Goal: Task Accomplishment & Management: Complete application form

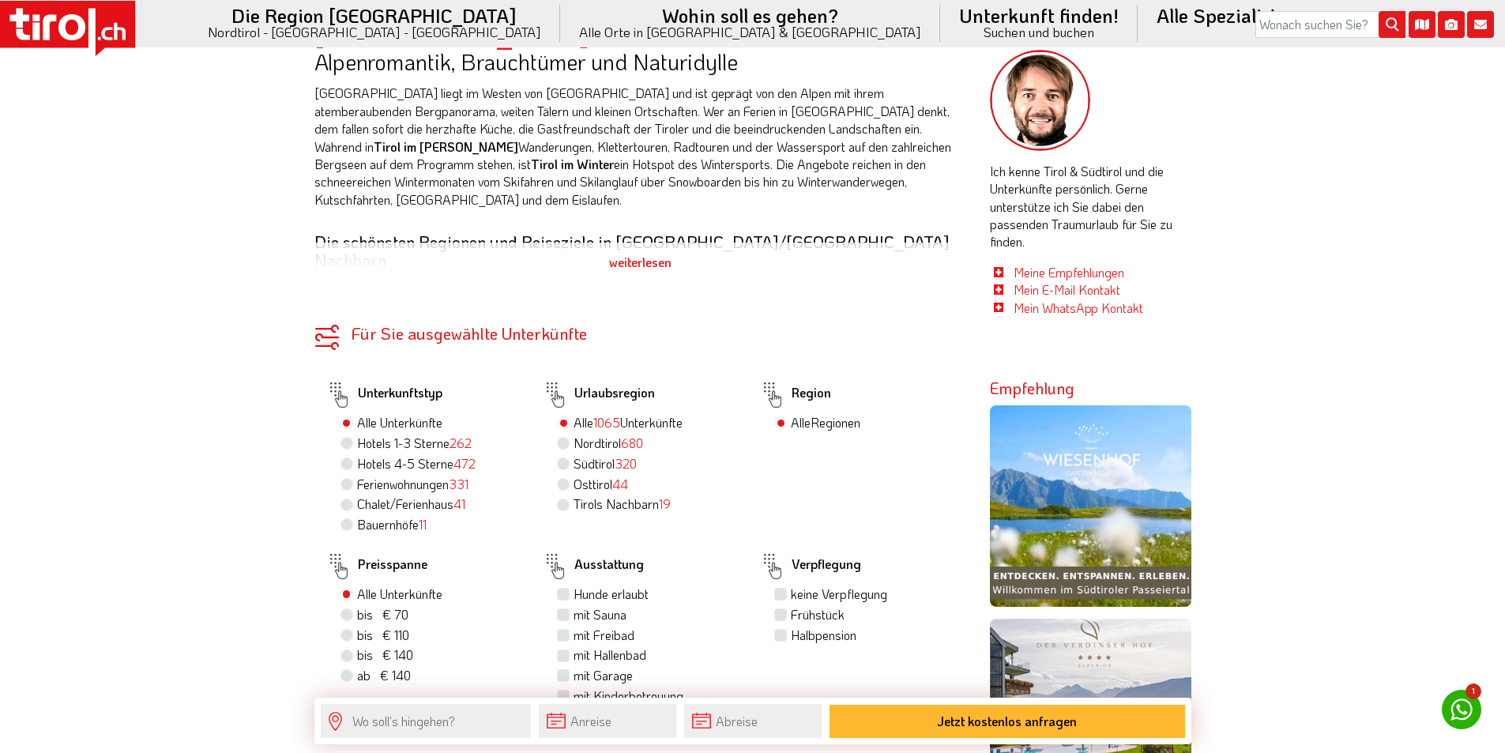
click at [574, 455] on label "Südtirol 320" at bounding box center [605, 463] width 63 height 17
click at [562, 458] on input "Südtirol 320" at bounding box center [565, 463] width 10 height 10
radio input "true"
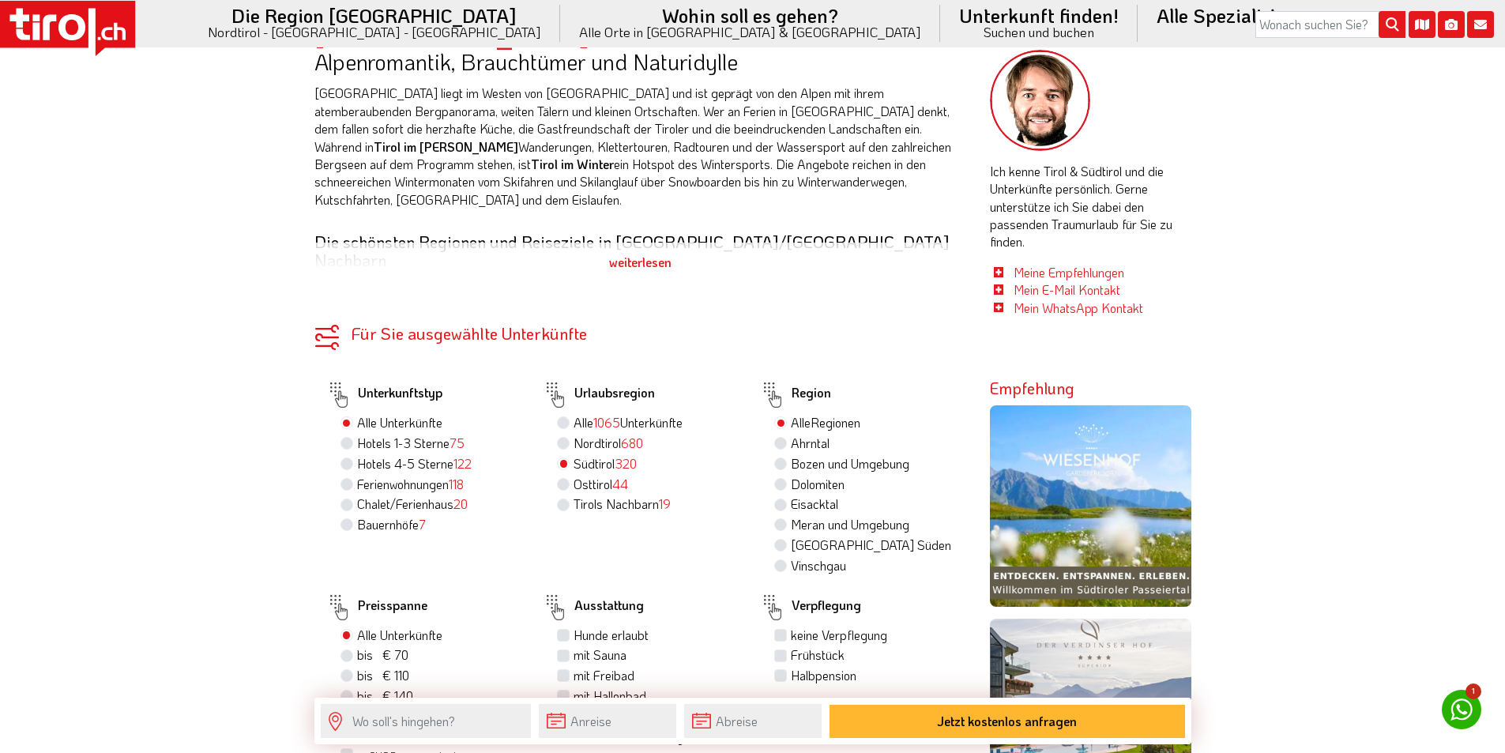
click at [791, 476] on label "Dolomiten" at bounding box center [818, 484] width 54 height 17
click at [782, 479] on input "Dolomiten" at bounding box center [783, 484] width 10 height 10
radio input "true"
click at [404, 476] on label "Ferienwohnungen 118" at bounding box center [410, 484] width 107 height 17
click at [354, 479] on input "Ferienwohnungen 118" at bounding box center [349, 484] width 10 height 10
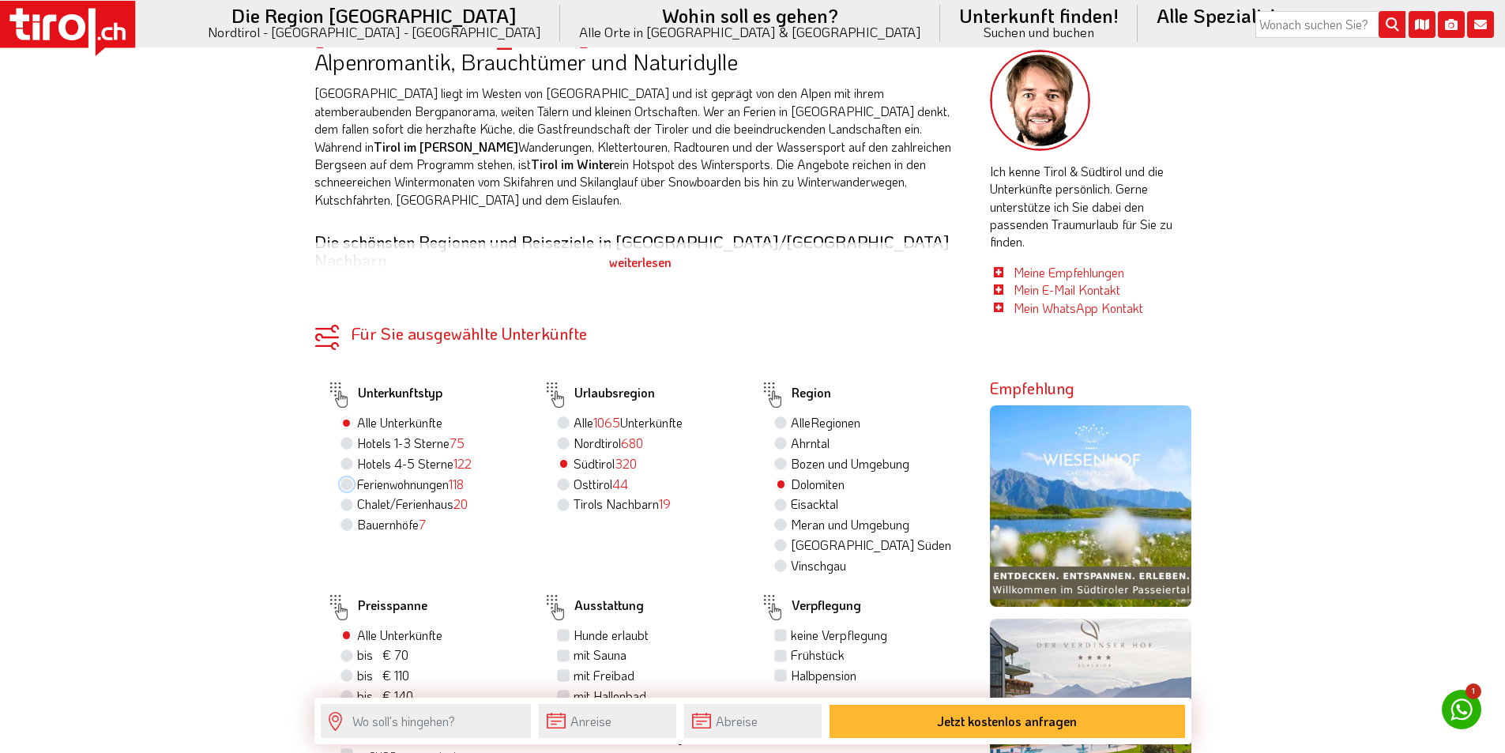
radio input "true"
click at [597, 627] on label "Hunde erlaubt" at bounding box center [611, 635] width 75 height 17
click at [571, 630] on input "Hunde erlaubt" at bounding box center [565, 635] width 10 height 10
checkbox input "true"
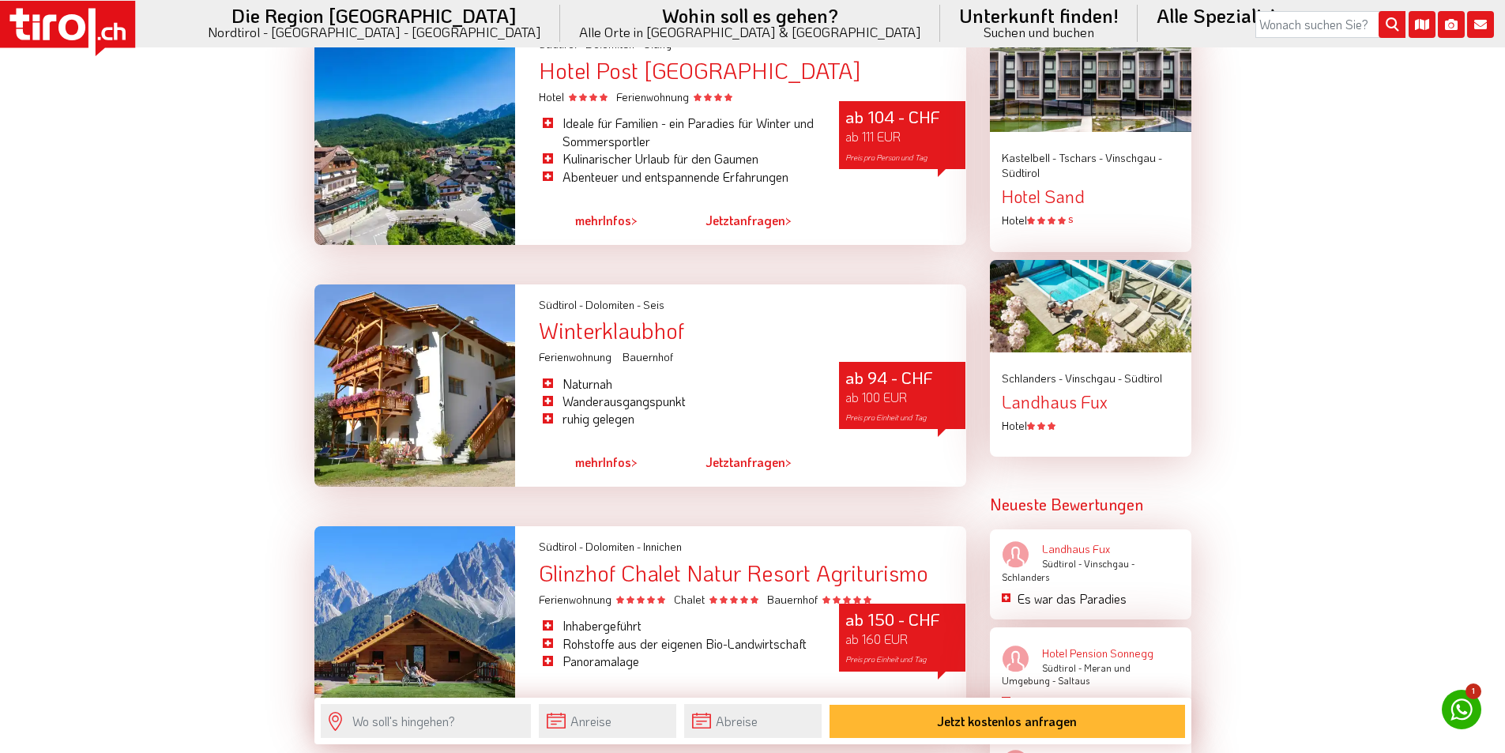
scroll to position [2134, 0]
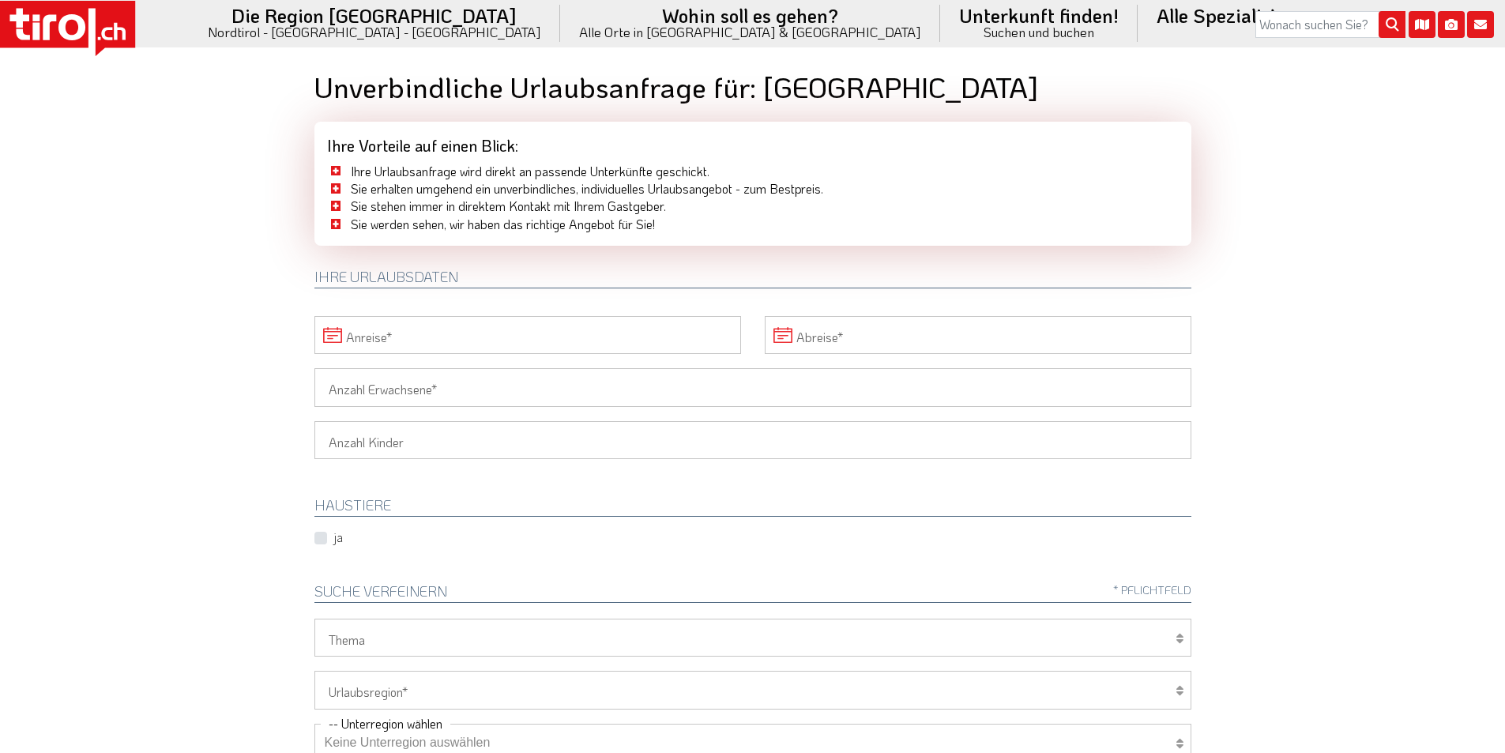
click at [394, 333] on input "Anreise" at bounding box center [528, 335] width 427 height 38
click at [506, 543] on span "30" at bounding box center [505, 547] width 31 height 31
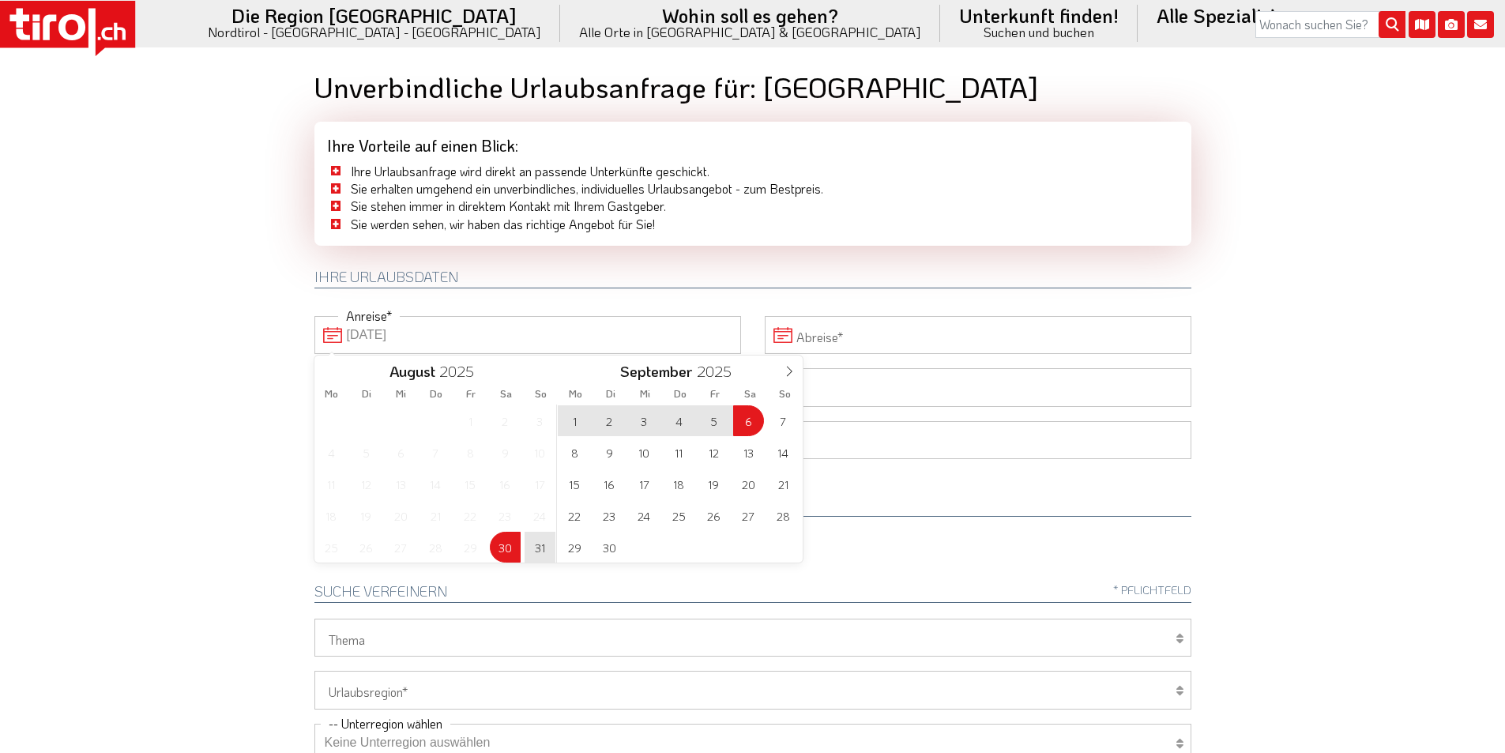
click at [753, 424] on span "6" at bounding box center [748, 420] width 31 height 31
type input "30-08-2025"
type input "06-09-2025"
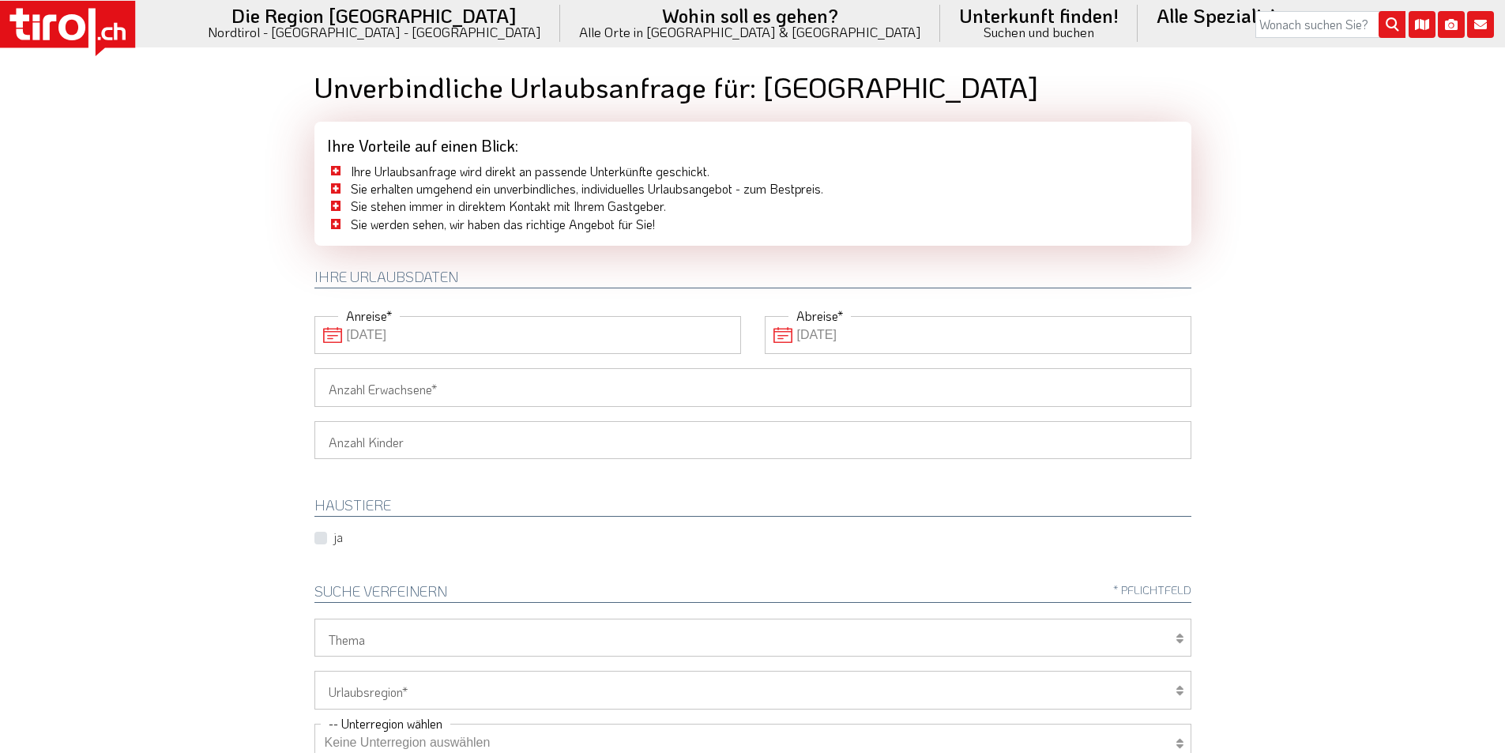
drag, startPoint x: 462, startPoint y: 387, endPoint x: 445, endPoint y: 382, distance: 18.0
click at [460, 387] on input "Anzahl Erwachsene" at bounding box center [753, 387] width 877 height 38
type input "2"
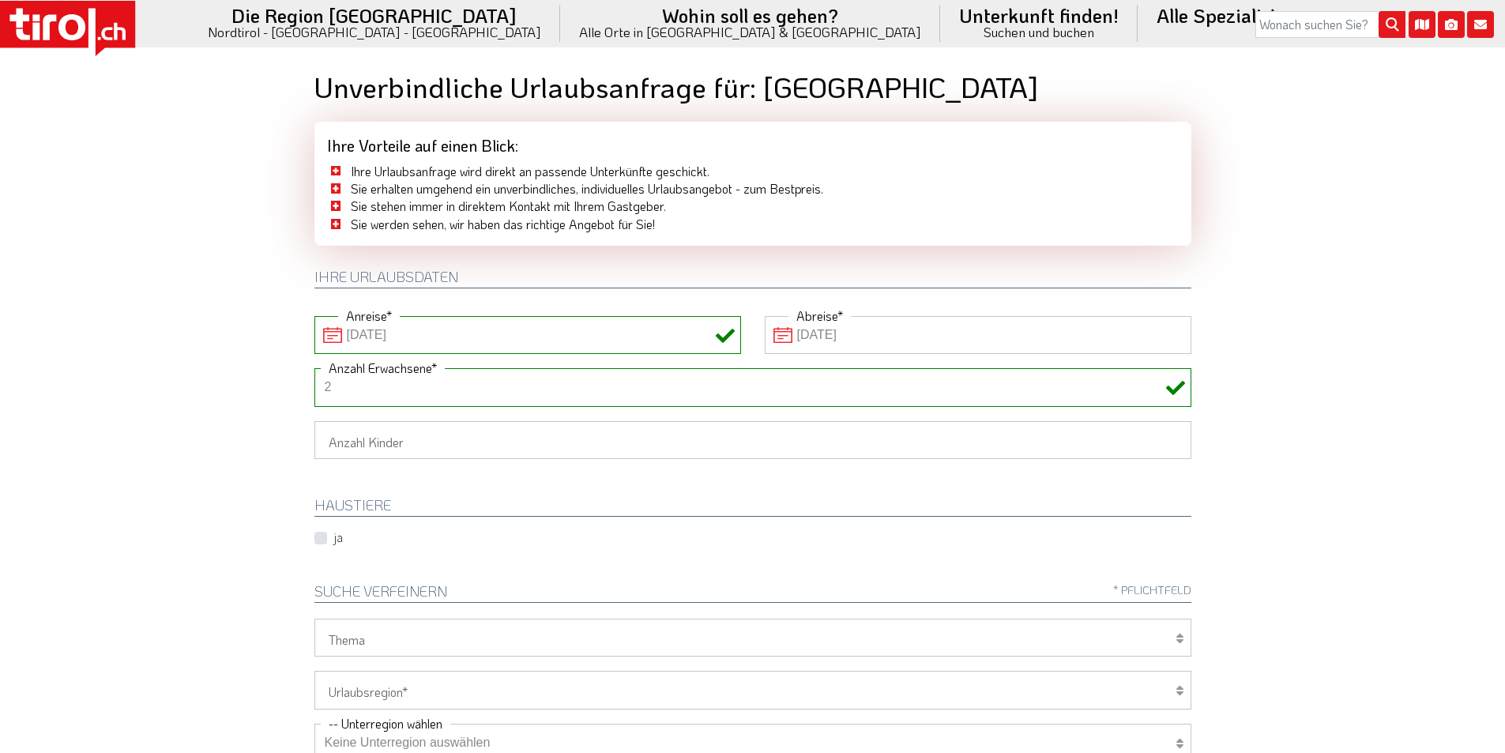
click at [193, 349] on body ".st0{fill:#FFFFFF}.st1{fill:#E31017} Die Region Tirol Nordtirol - Südtirol - Os…" at bounding box center [752, 376] width 1505 height 753
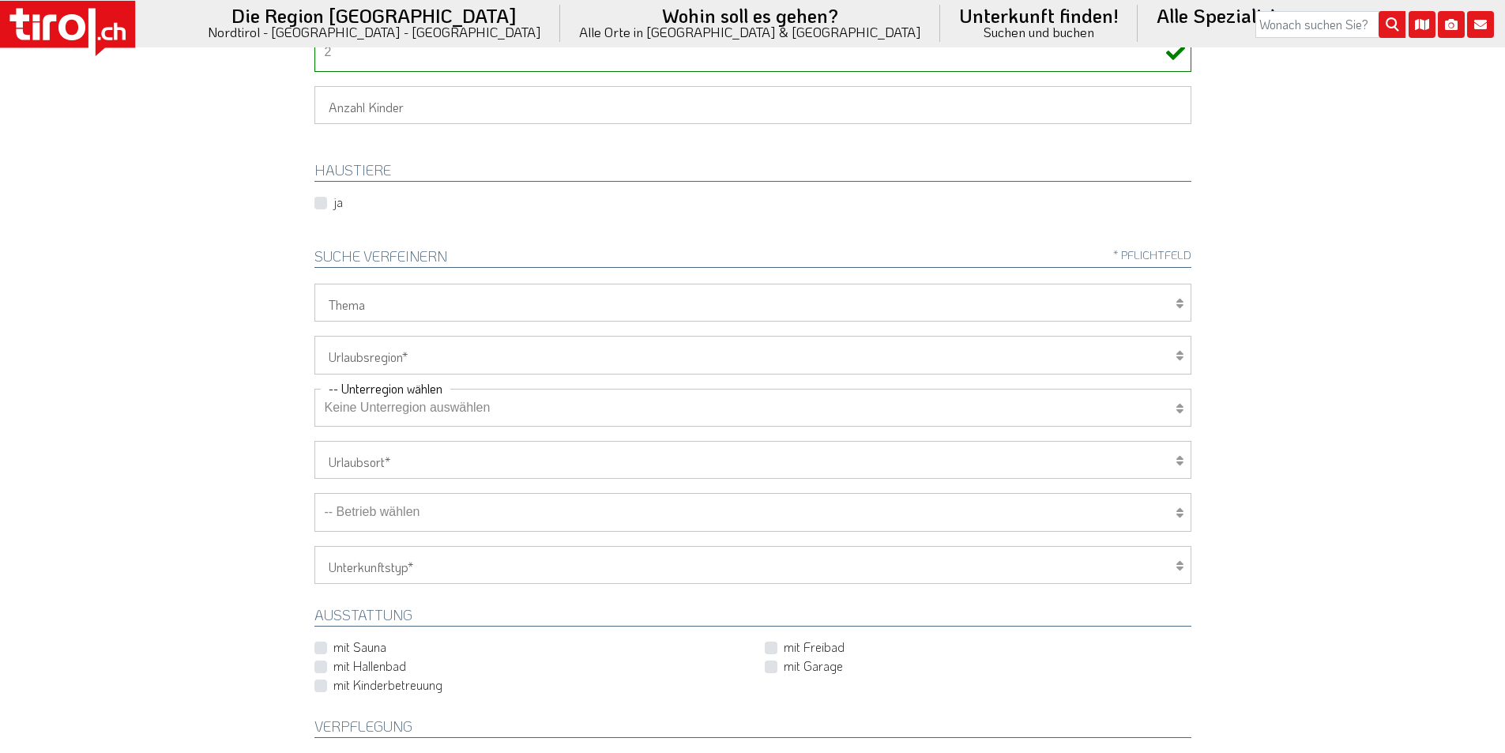
scroll to position [395, 0]
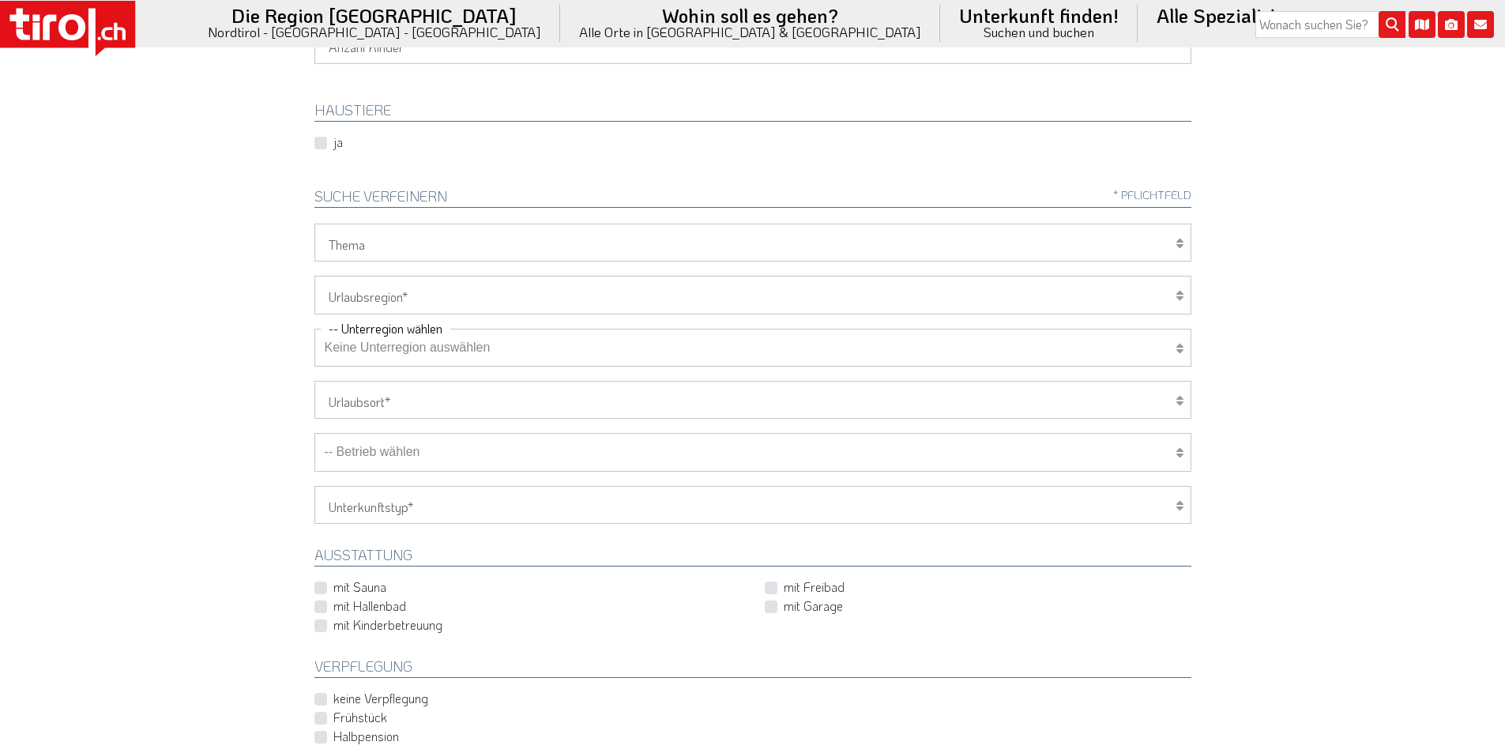
click at [387, 290] on select "Tirol/Nordtirol Osttirol Südtirol Tirols Nachbarn" at bounding box center [753, 295] width 877 height 38
select select "7272"
click at [315, 276] on select "Tirol/Nordtirol Osttirol Südtirol Tirols Nachbarn" at bounding box center [753, 295] width 877 height 38
click at [381, 352] on select "Keine Unterregion auswählen Achensee Alpbachtal & Tiroler Seenland Arlberg Feri…" at bounding box center [753, 348] width 877 height 38
select select "7278"
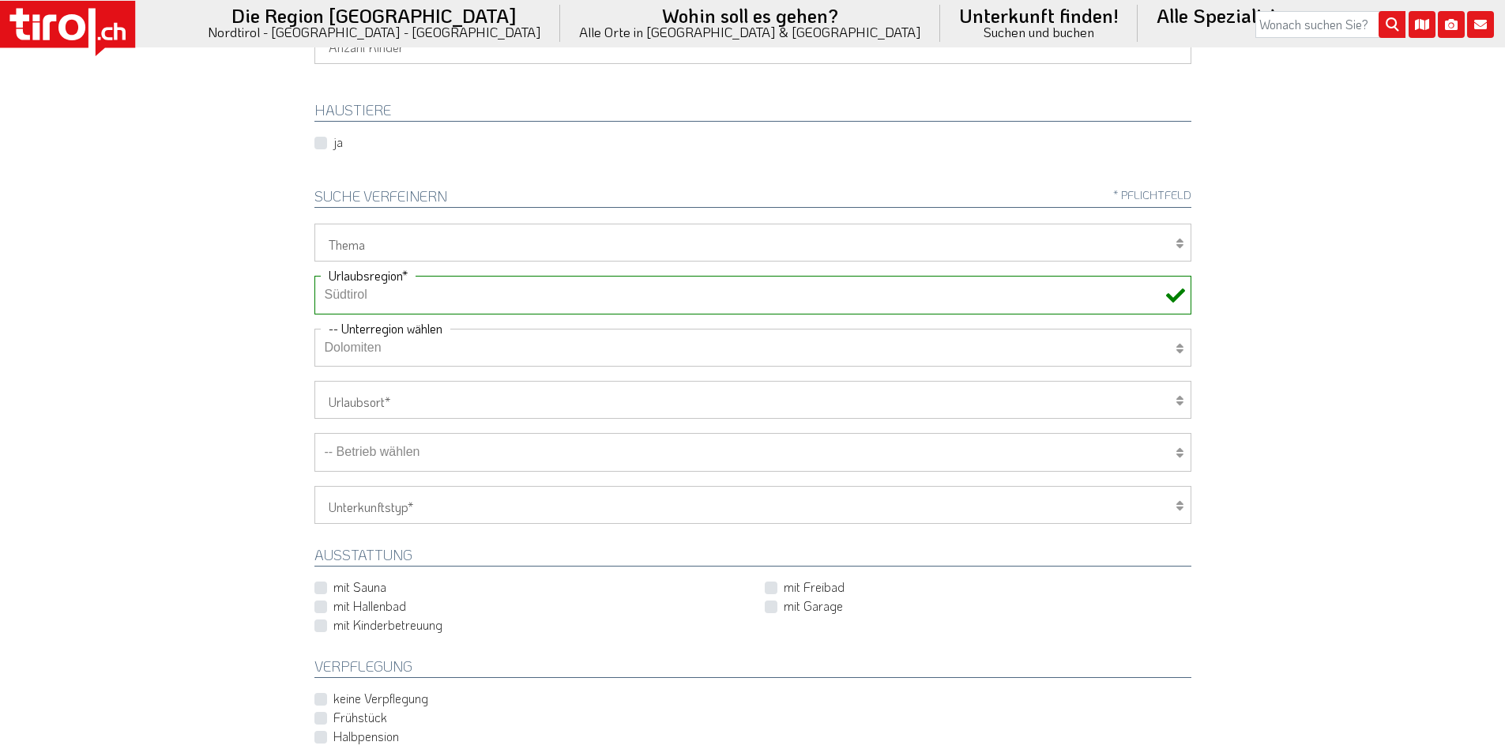
click at [315, 329] on select "Keine Unterregion auswählen Achensee Alpbachtal & Tiroler Seenland Arlberg Feri…" at bounding box center [753, 348] width 877 height 38
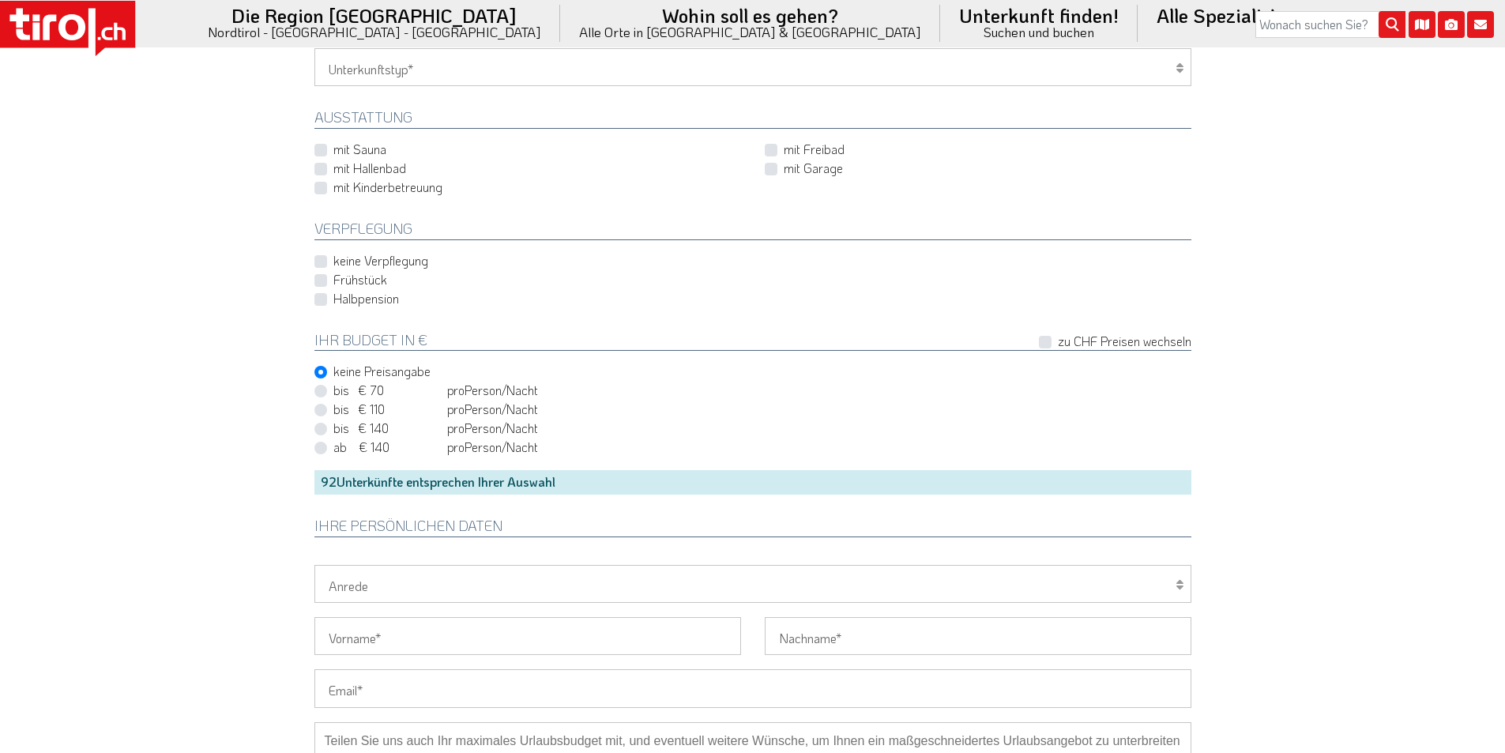
scroll to position [869, 0]
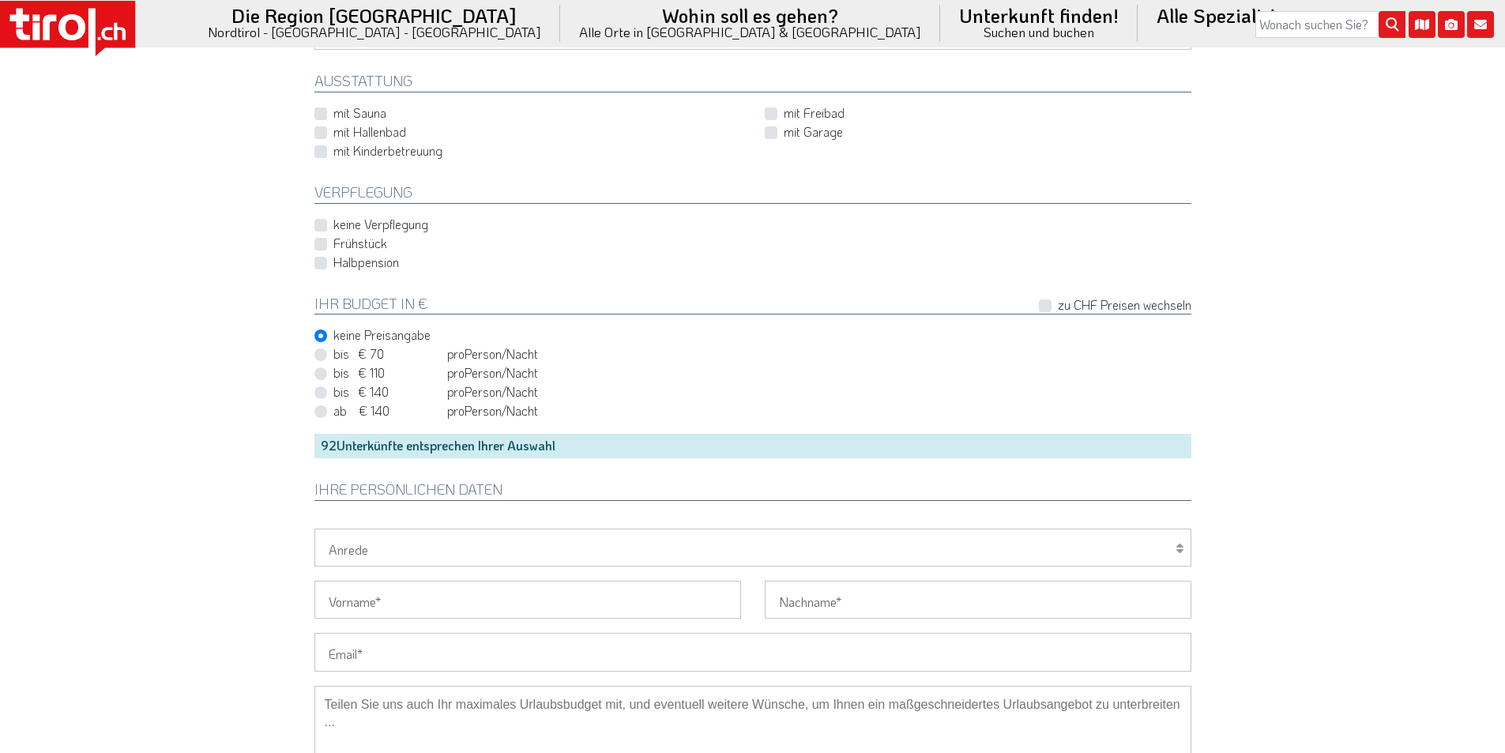
drag, startPoint x: 360, startPoint y: 654, endPoint x: 329, endPoint y: 640, distance: 34.3
click at [360, 654] on input "Email" at bounding box center [753, 652] width 877 height 38
paste input "udo.demsar@freenet.de"
type input "udo.demsar@freenet.de"
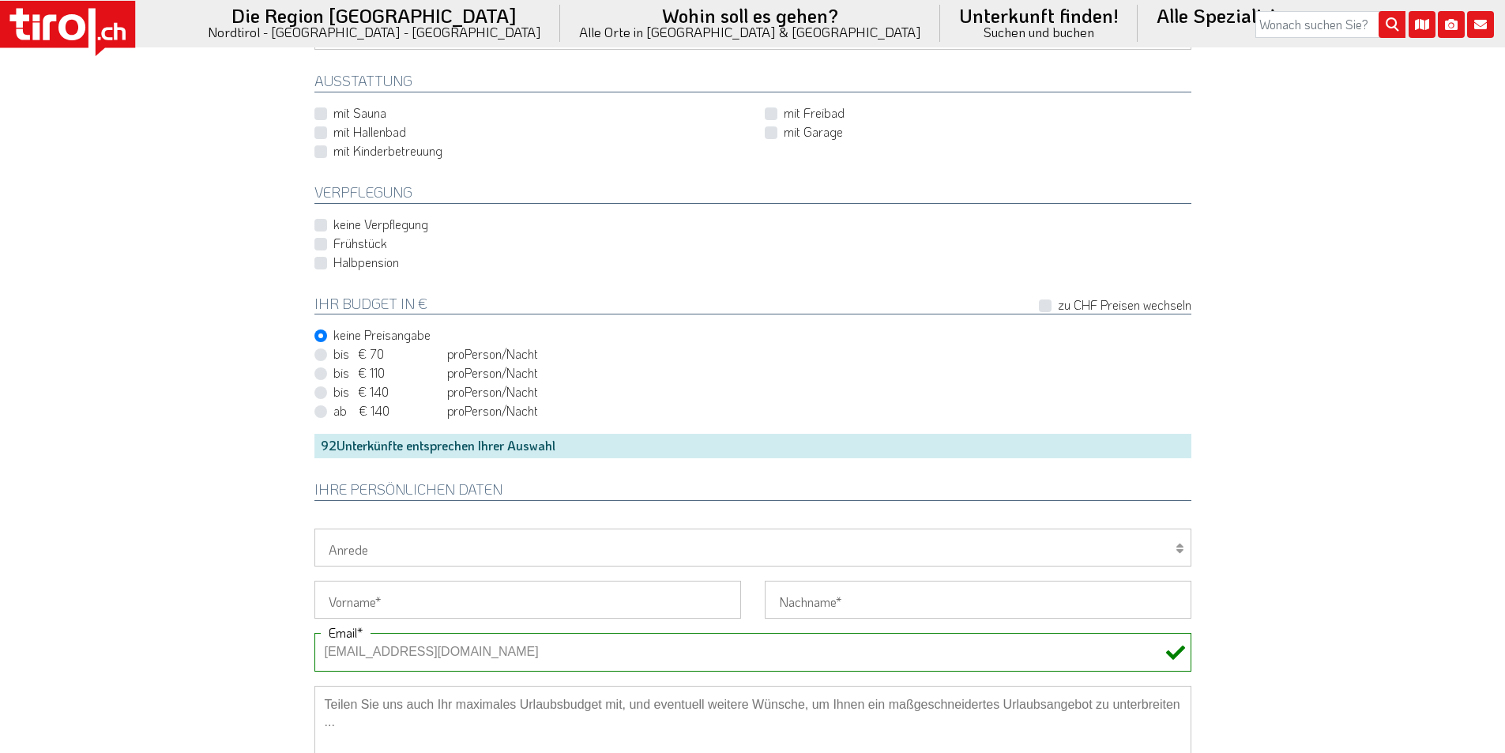
drag, startPoint x: 131, startPoint y: 568, endPoint x: 269, endPoint y: 444, distance: 185.2
click at [371, 564] on select "Herr Frau Familie" at bounding box center [753, 548] width 877 height 38
select select "Herr"
click at [315, 529] on select "Herr Frau Familie" at bounding box center [753, 548] width 877 height 38
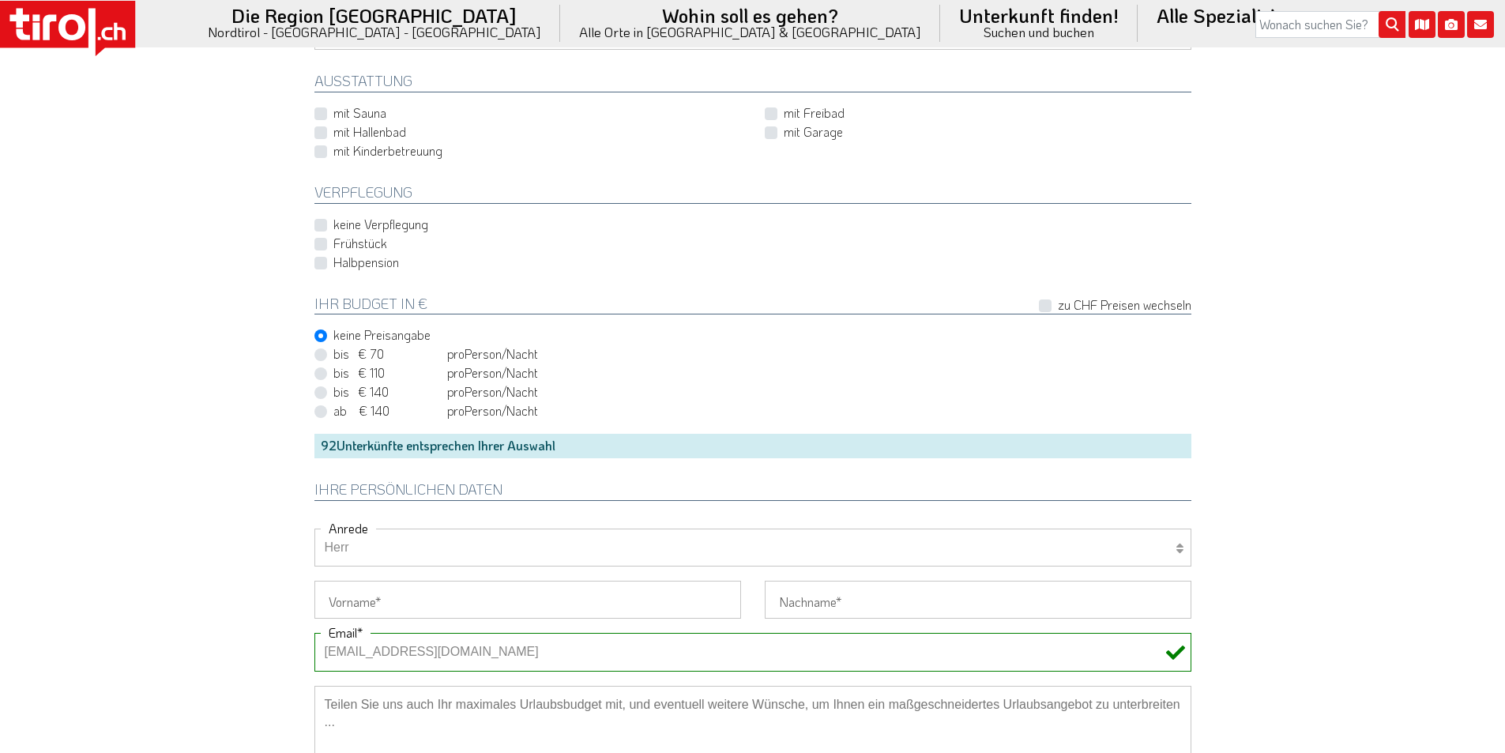
click at [333, 224] on label "keine Verpflegung" at bounding box center [380, 224] width 95 height 17
click at [318, 224] on input "keine Verpflegung" at bounding box center [531, 224] width 427 height 10
checkbox input "true"
drag, startPoint x: 370, startPoint y: 594, endPoint x: 271, endPoint y: 563, distance: 103.7
click at [367, 594] on input "Vorname" at bounding box center [528, 600] width 427 height 38
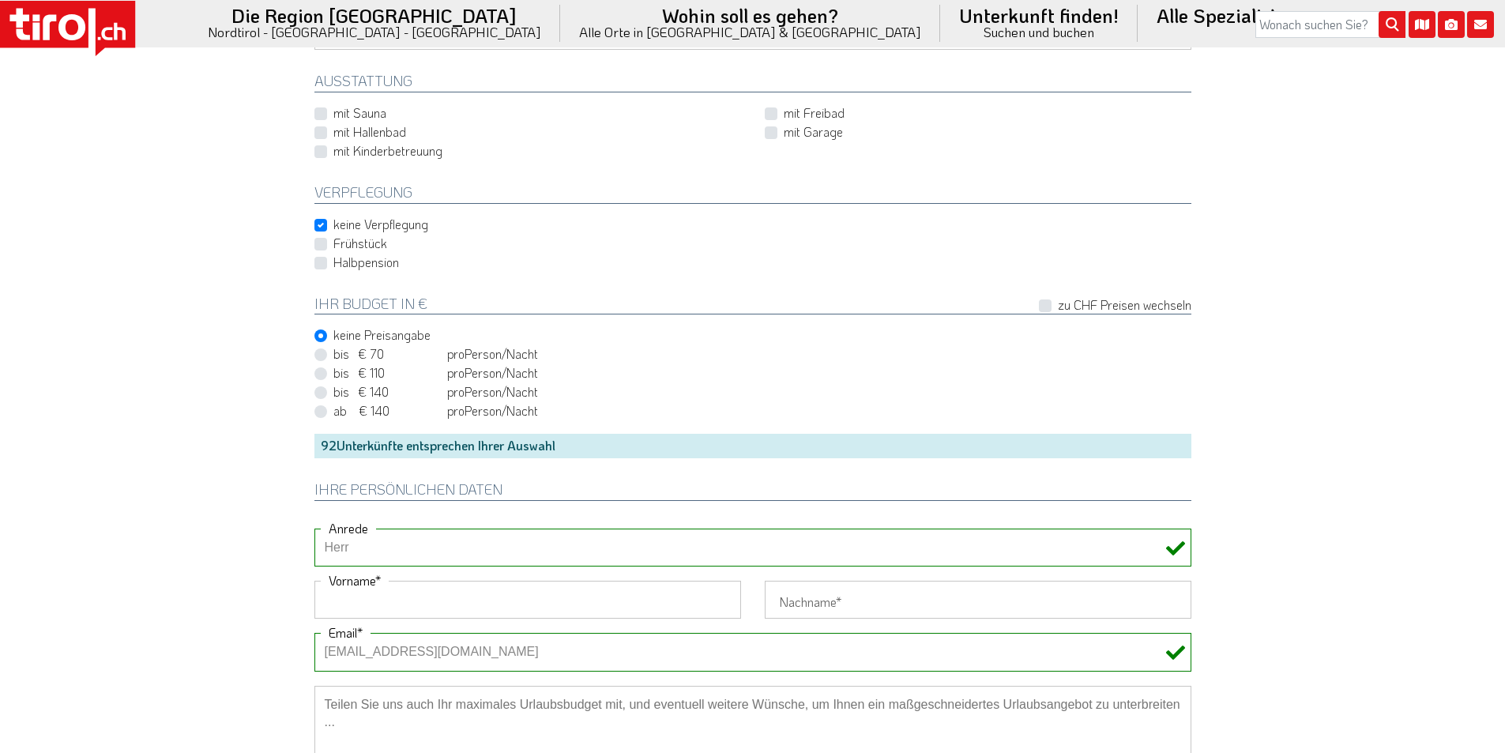
paste input "Udo"
type input "Udo"
drag, startPoint x: 849, startPoint y: 594, endPoint x: 831, endPoint y: 556, distance: 42.4
click at [849, 594] on input "Nachname" at bounding box center [978, 600] width 427 height 38
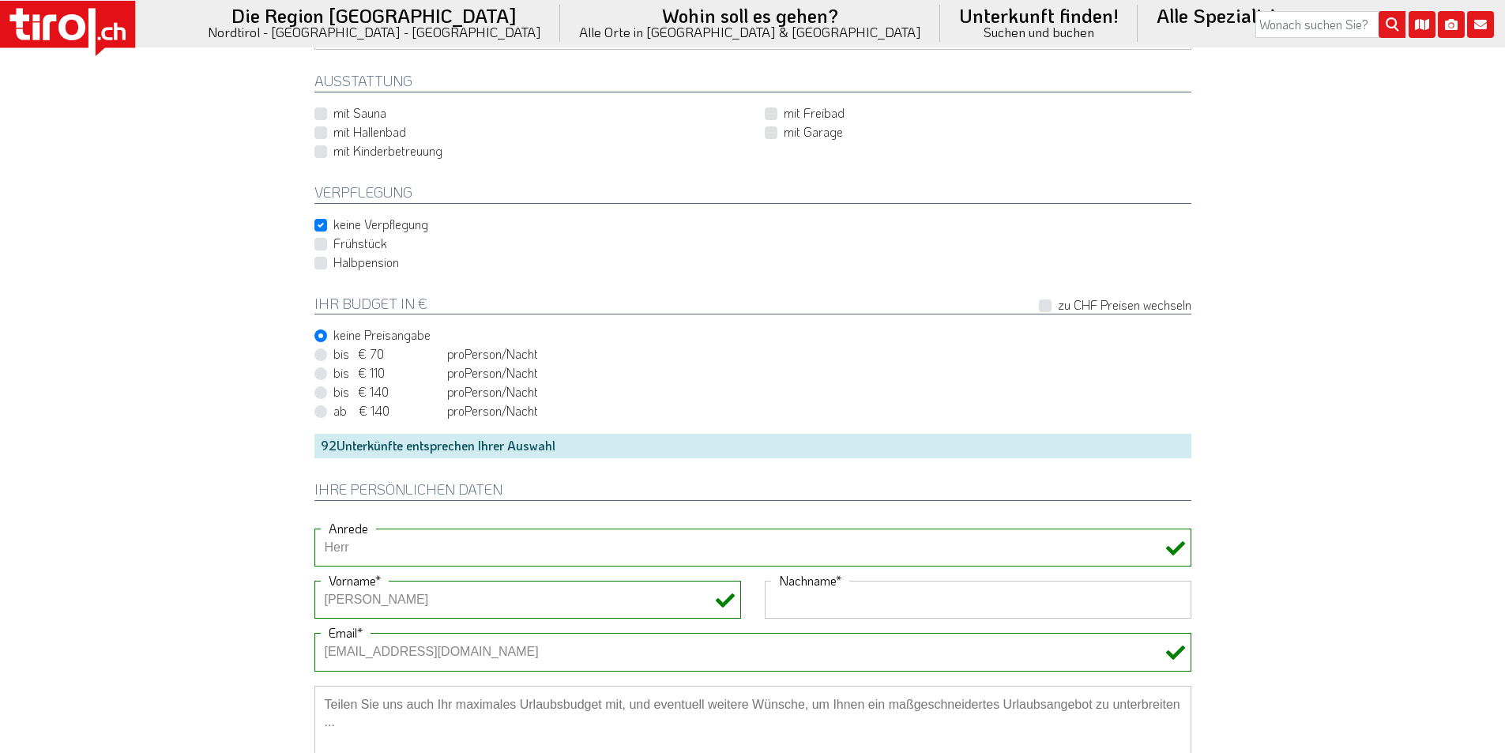
paste input "Demsar"
type input "Demsar"
drag, startPoint x: 483, startPoint y: 718, endPoint x: 424, endPoint y: 685, distance: 67.5
click at [478, 715] on textarea at bounding box center [753, 765] width 877 height 158
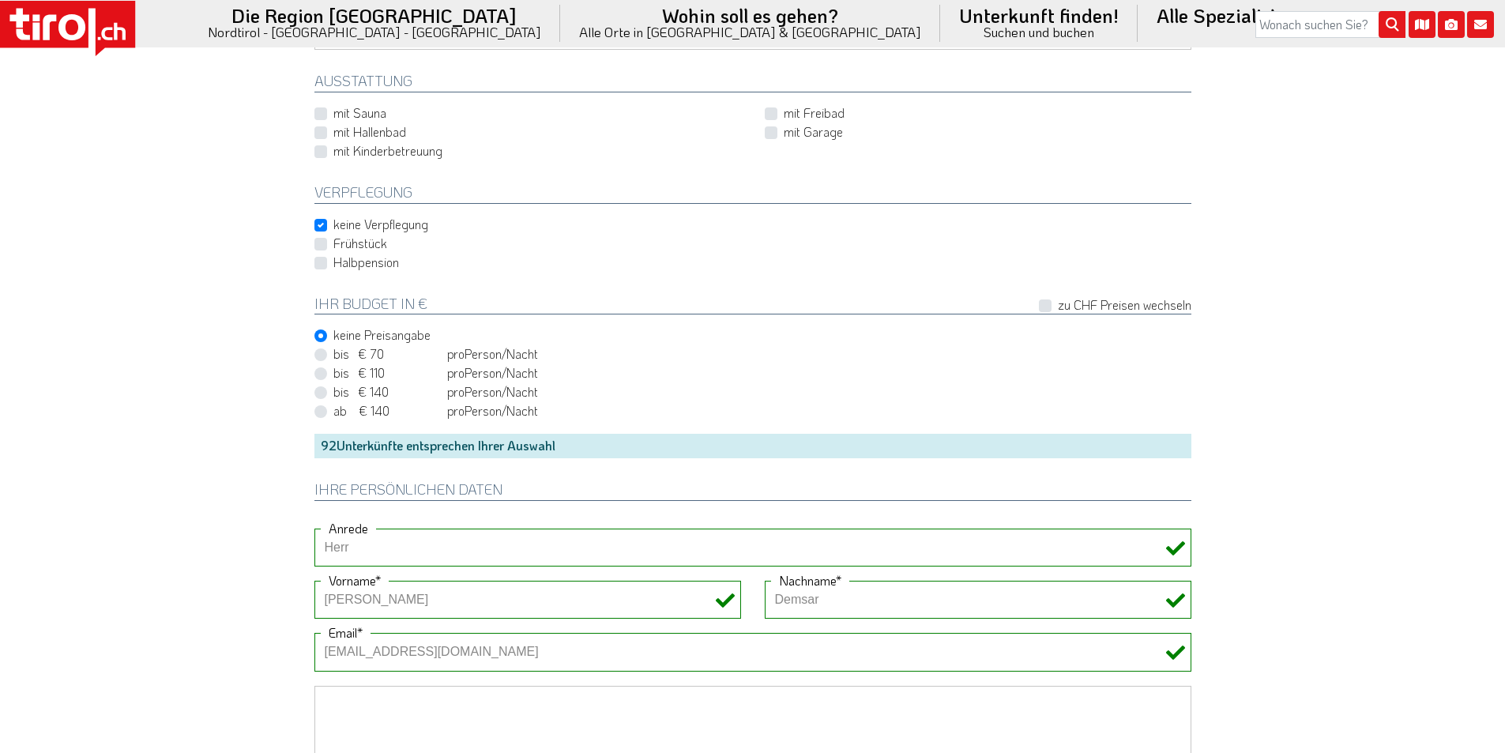
paste textarea "Urlaub mit Hund"
type textarea "Urlaub mit Hund"
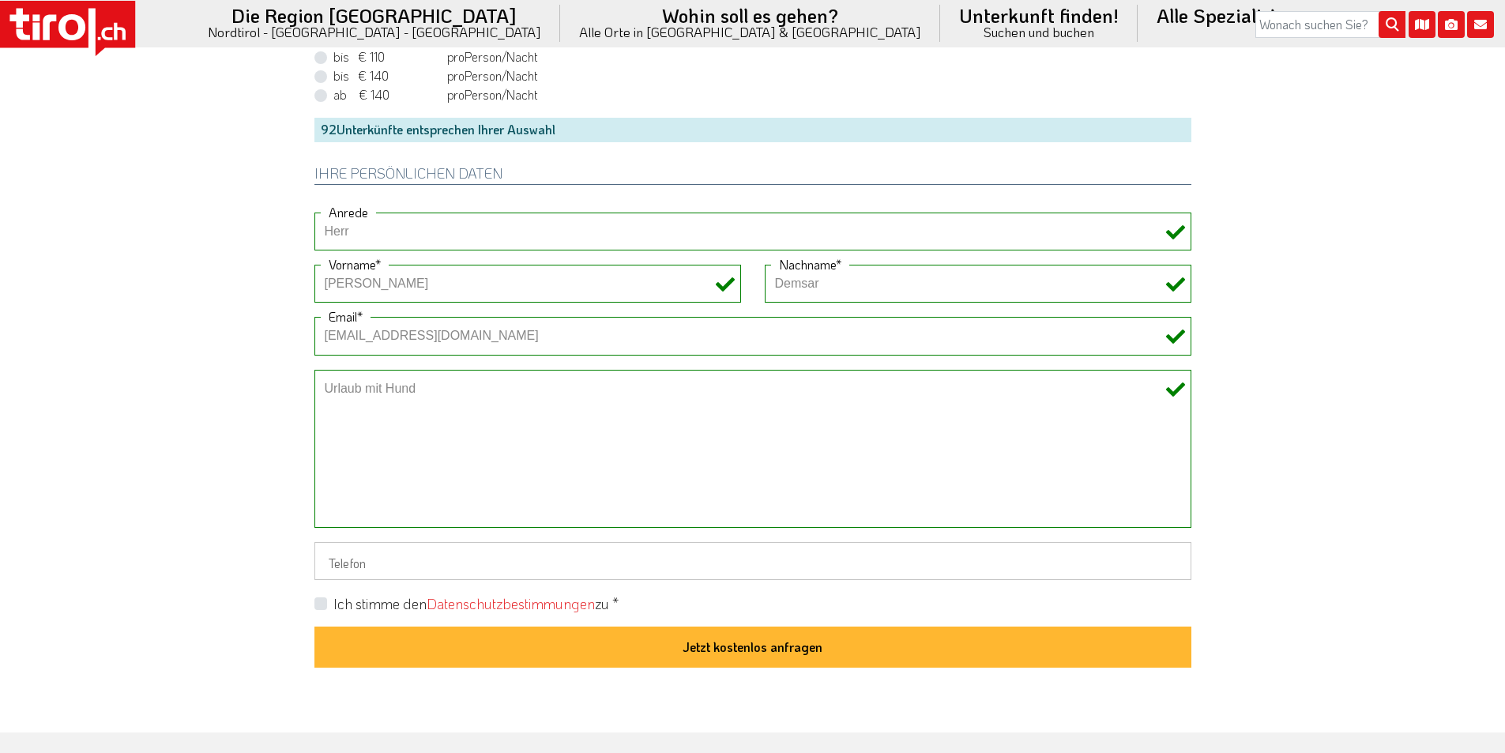
click at [333, 603] on label "Ich stimme den Datenschutzbestimmungen zu *" at bounding box center [475, 604] width 285 height 20
click at [318, 603] on input "Ich stimme den Datenschutzbestimmungen zu *" at bounding box center [756, 603] width 877 height 10
checkbox input "true"
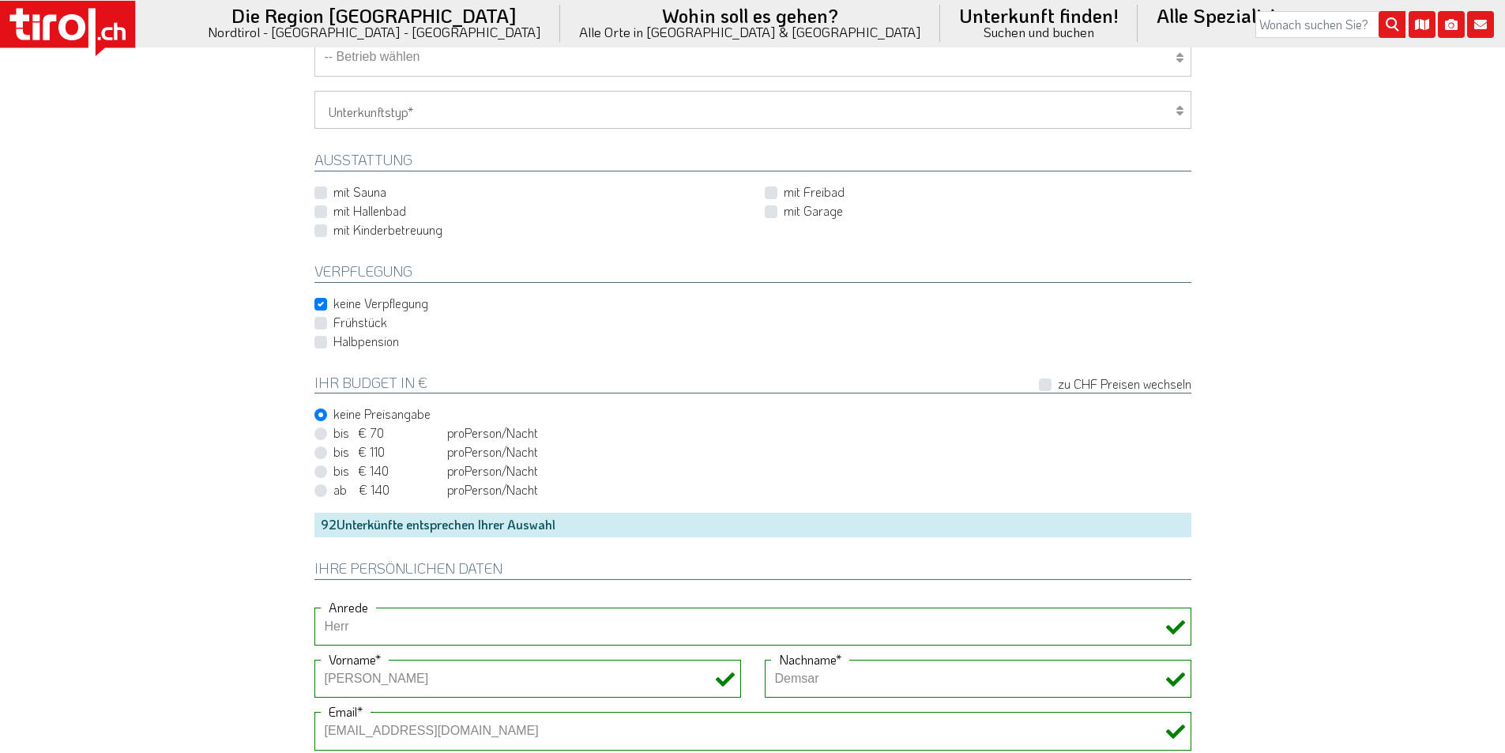
scroll to position [474, 0]
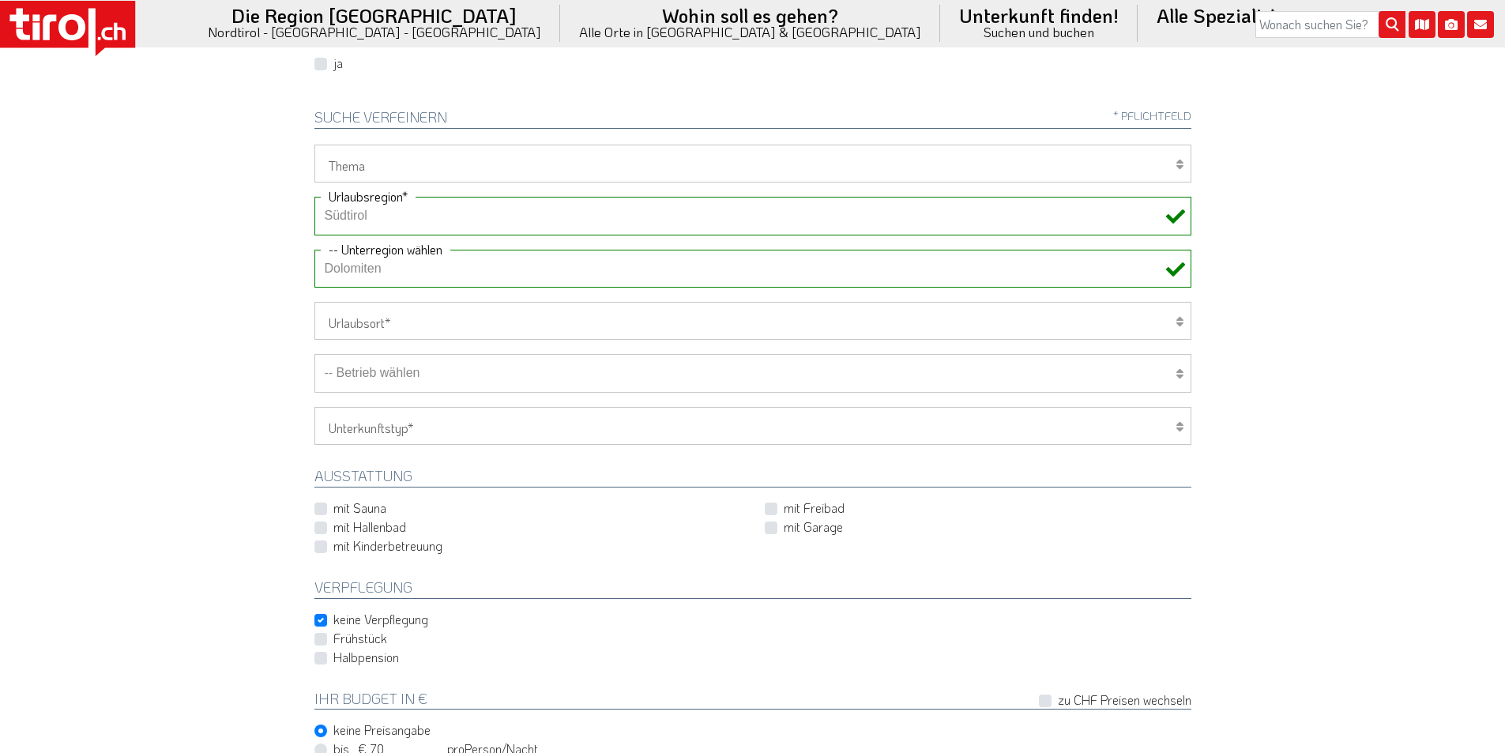
click at [426, 379] on select "-- Betrieb wählen ABINEA Dolomiti Romantic SPA Hotel Aktivhotel Waldhof - Oetz …" at bounding box center [753, 373] width 877 height 38
select select "32431"
click at [315, 354] on select "-- Betrieb wählen ABINEA Dolomiti Romantic SPA Hotel Aktivhotel Waldhof - Oetz …" at bounding box center [753, 373] width 877 height 38
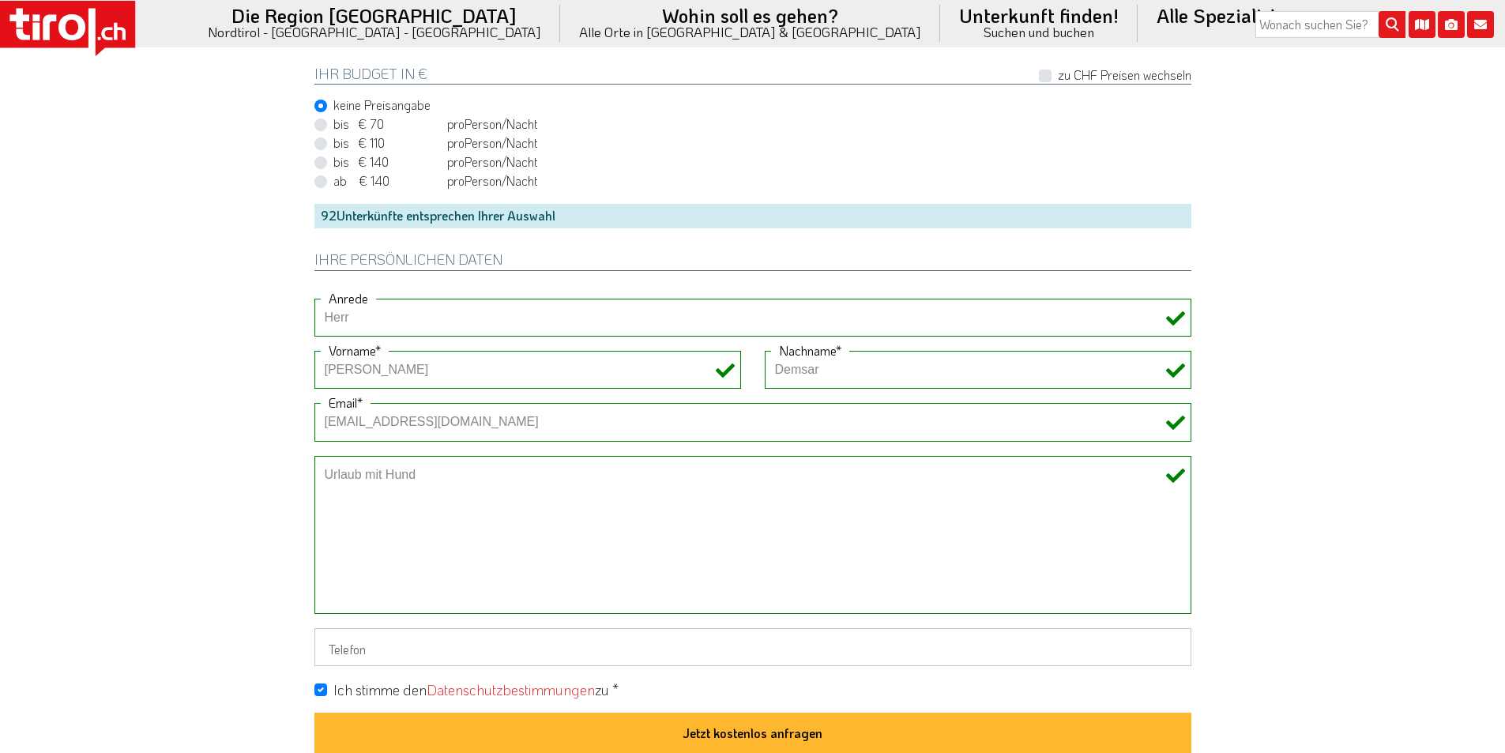
scroll to position [1343, 0]
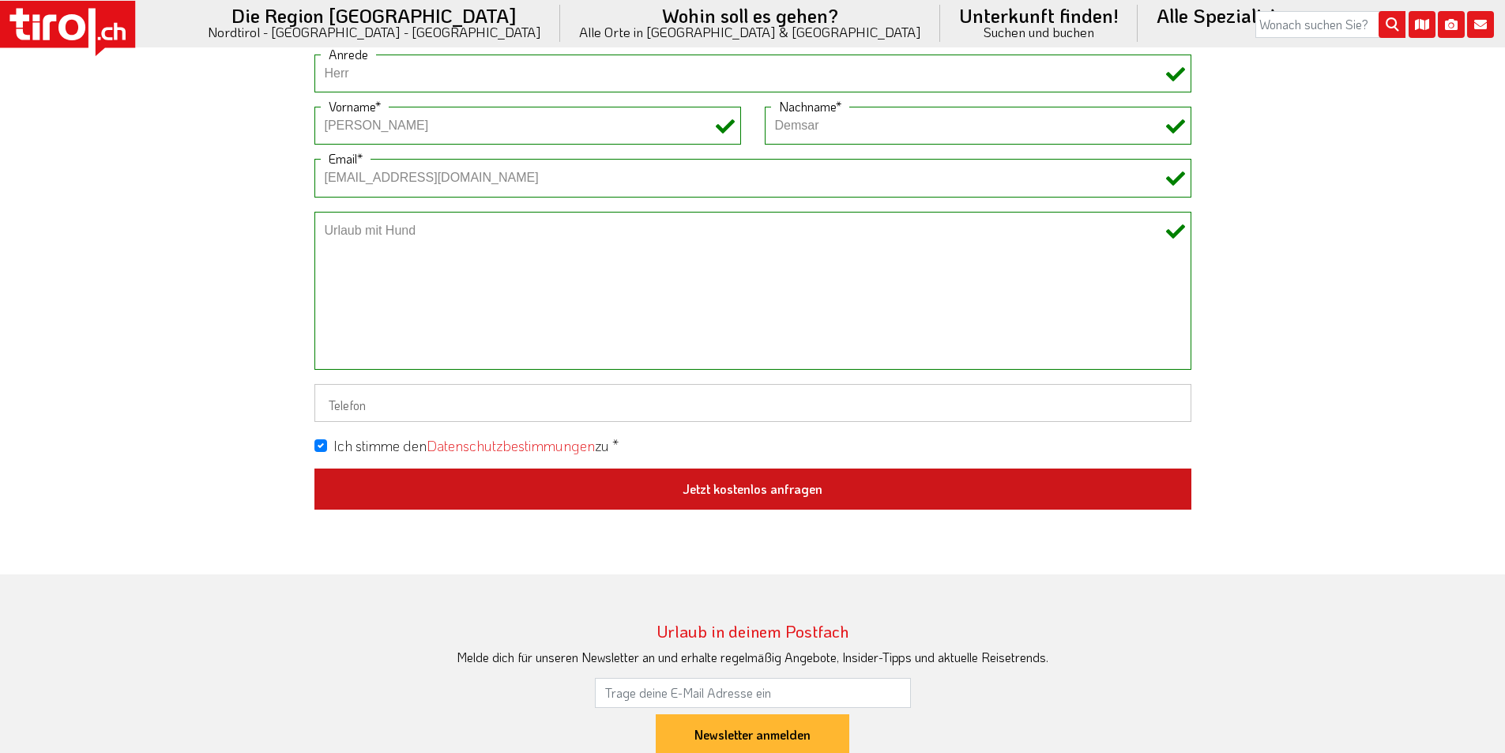
click at [797, 492] on button "Jetzt kostenlos anfragen" at bounding box center [753, 489] width 877 height 41
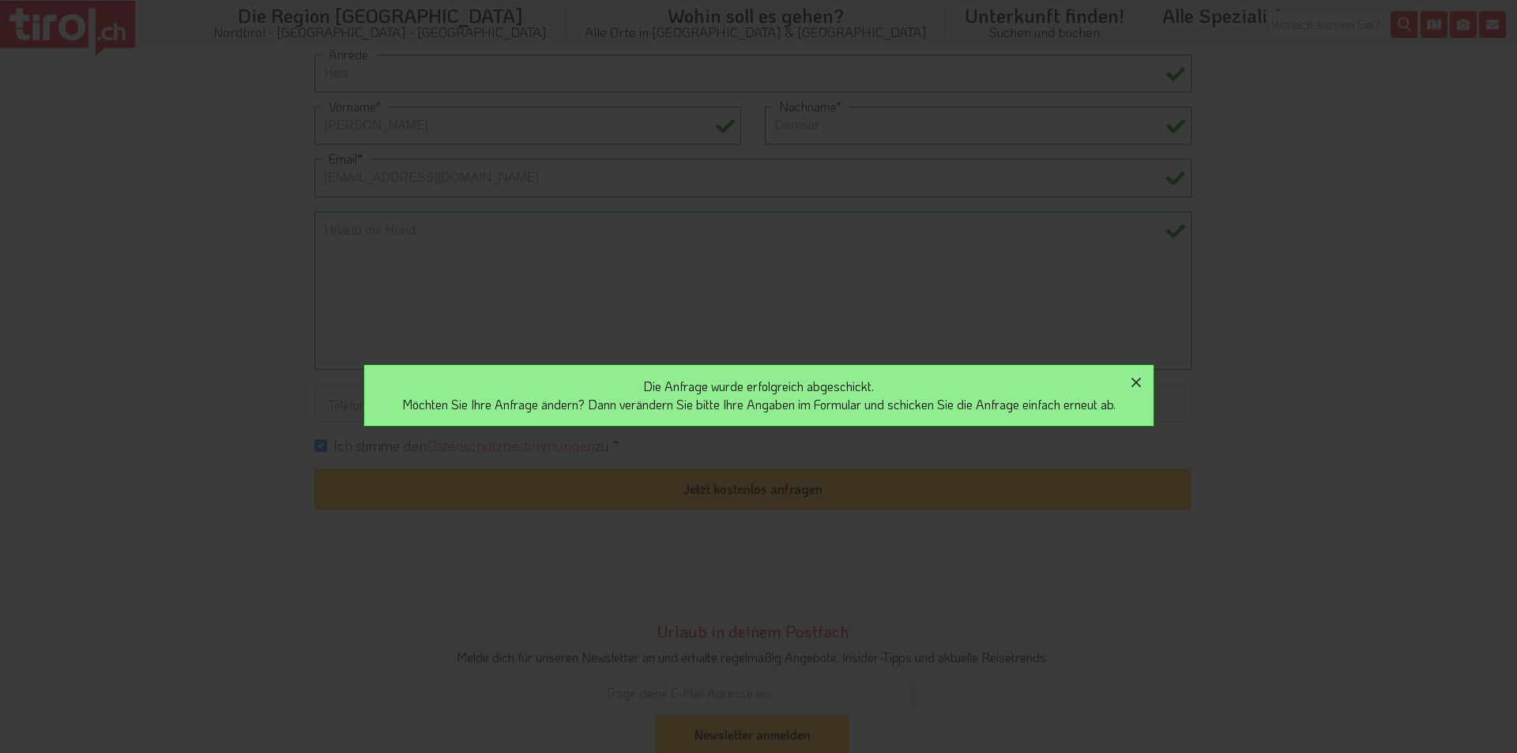
click at [1144, 380] on icon "button" at bounding box center [1136, 382] width 19 height 19
